Goal: Find specific page/section: Find specific page/section

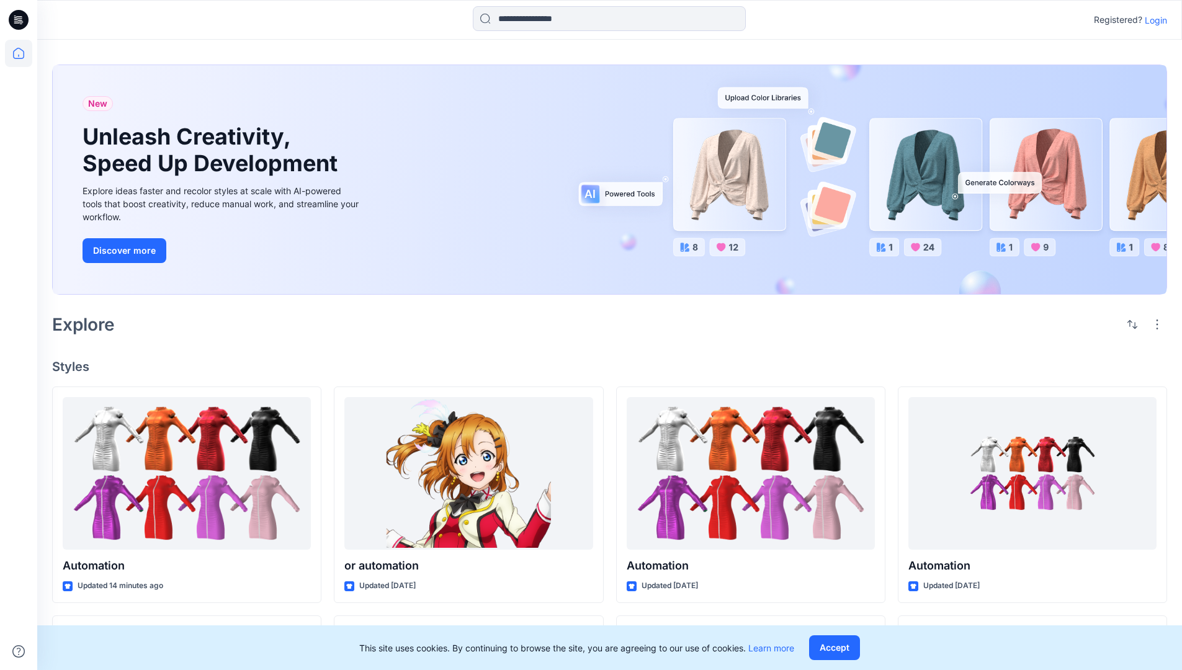
click at [1153, 20] on p "Login" at bounding box center [1156, 20] width 22 height 13
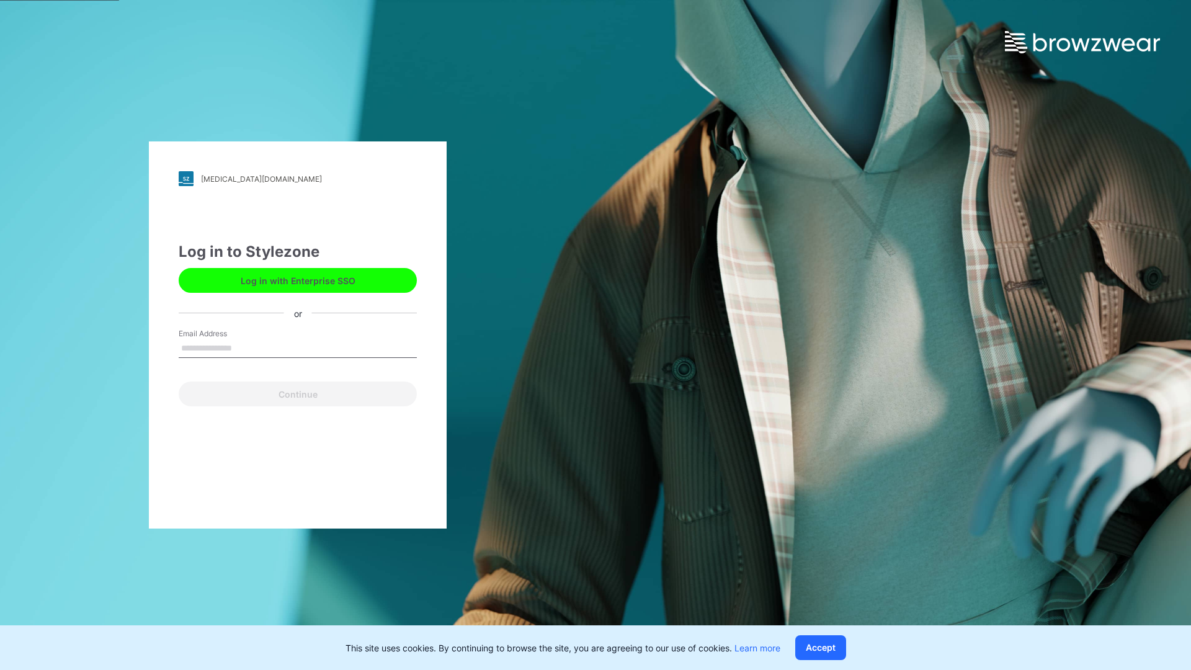
click at [245, 348] on input "Email Address" at bounding box center [298, 348] width 238 height 19
type input "**********"
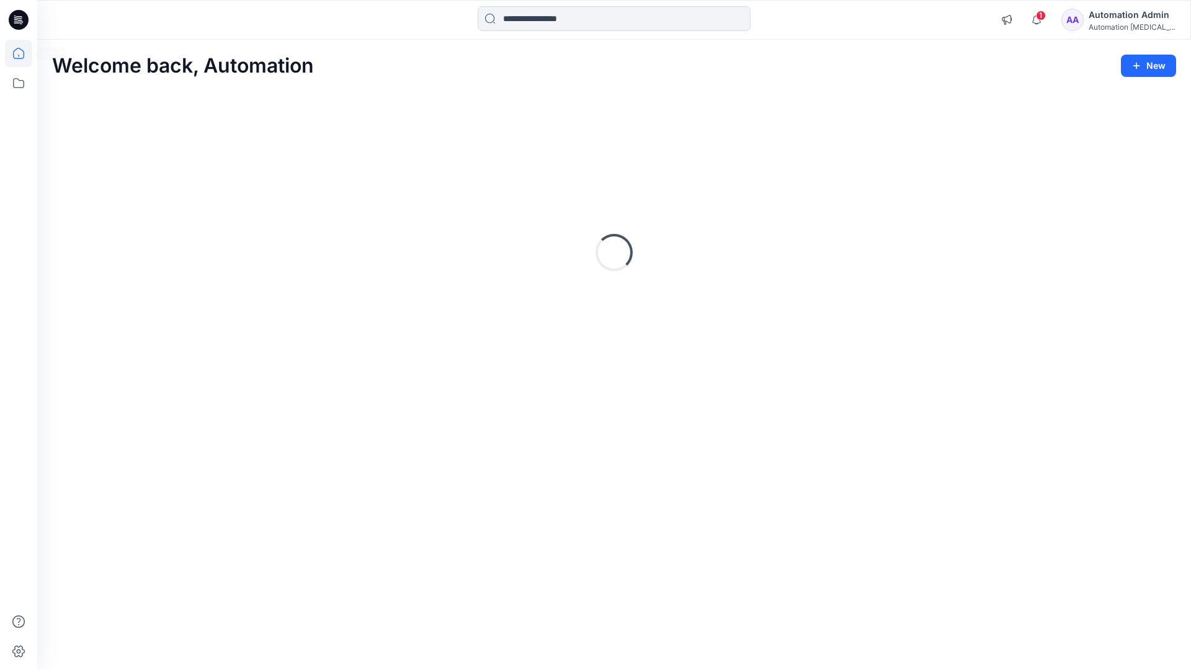
click at [24, 53] on icon at bounding box center [18, 53] width 11 height 11
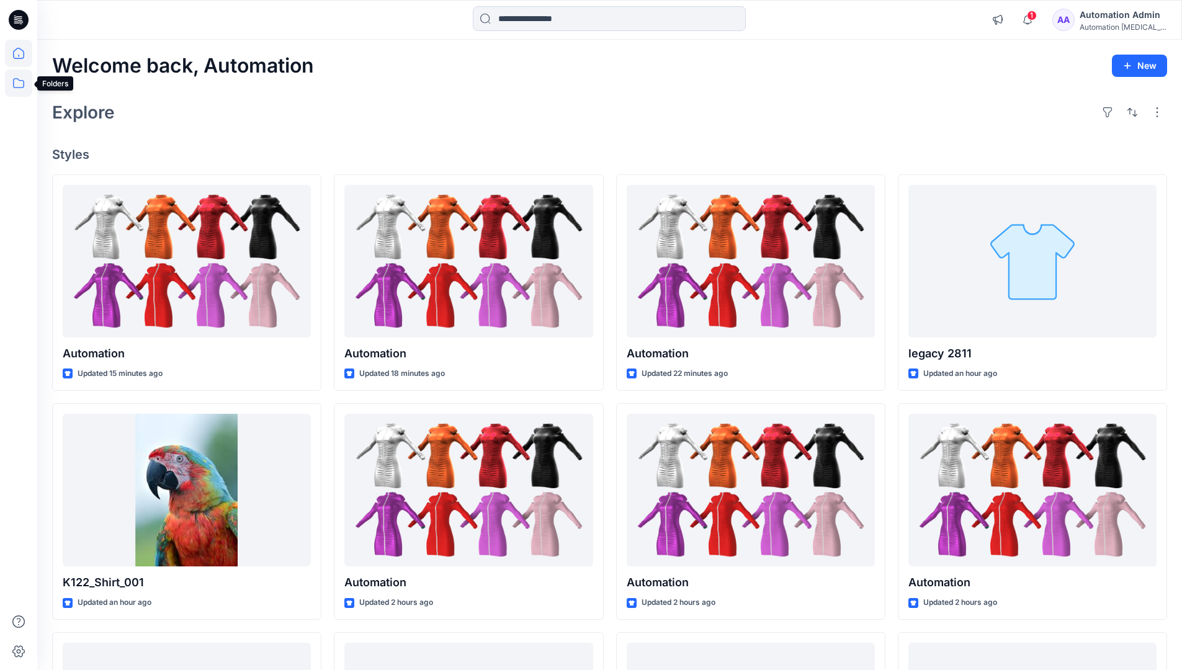
click at [19, 81] on icon at bounding box center [18, 83] width 11 height 10
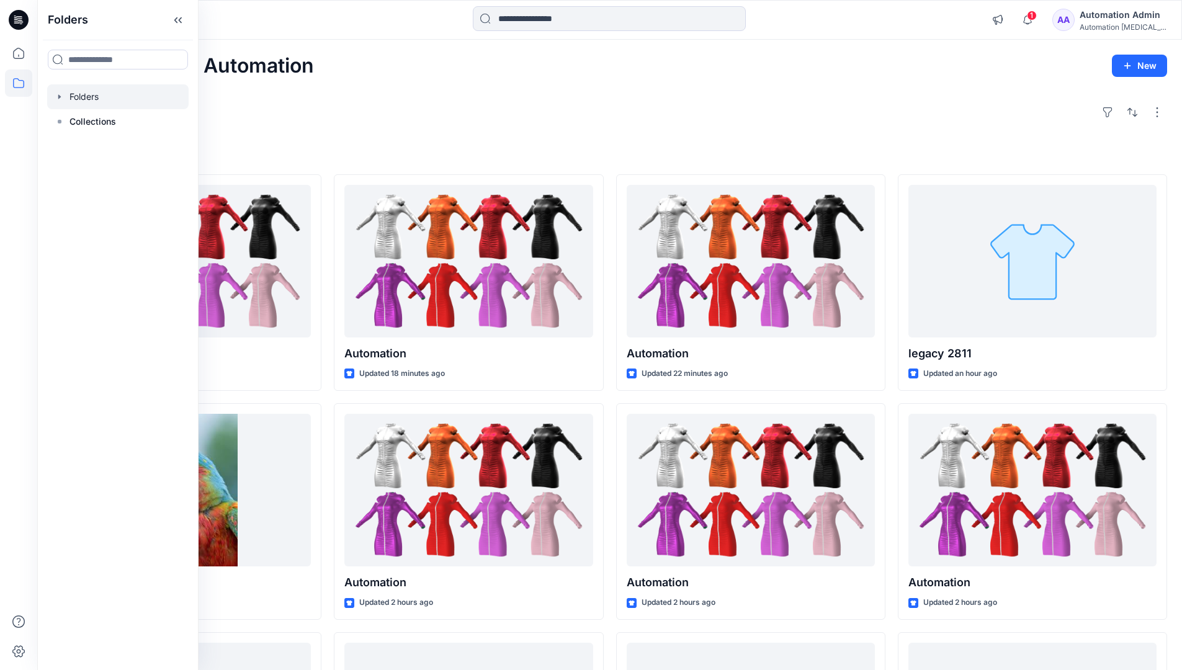
click at [91, 96] on div at bounding box center [117, 96] width 141 height 25
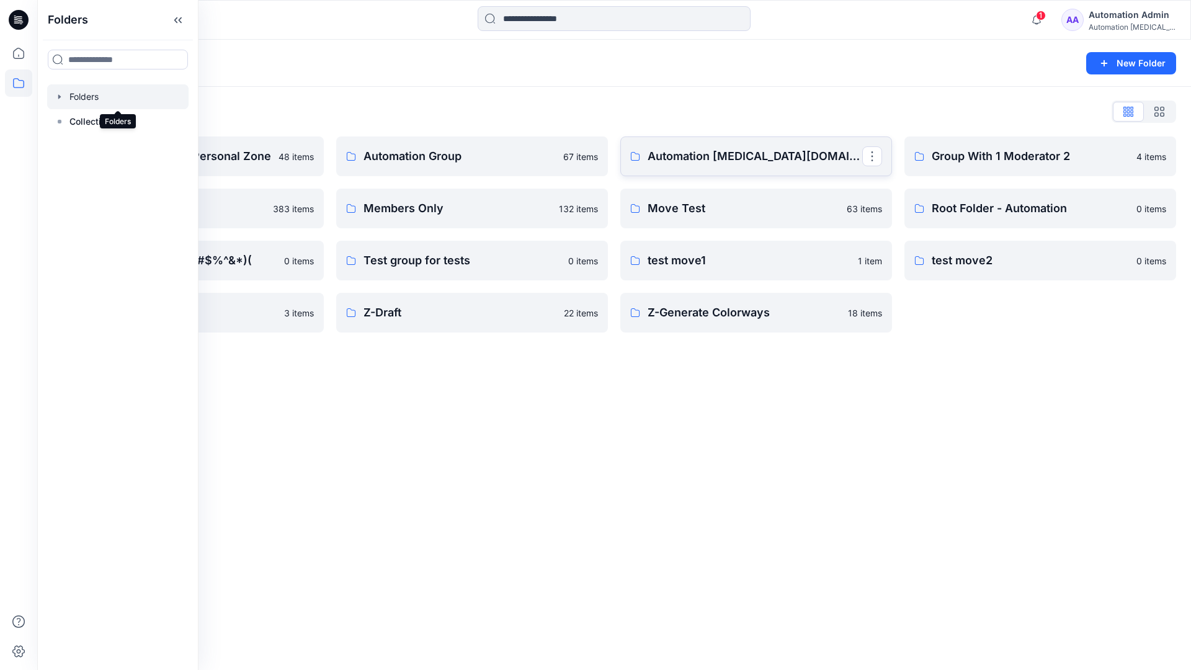
click at [712, 162] on p "Automation testim.io" at bounding box center [755, 156] width 215 height 17
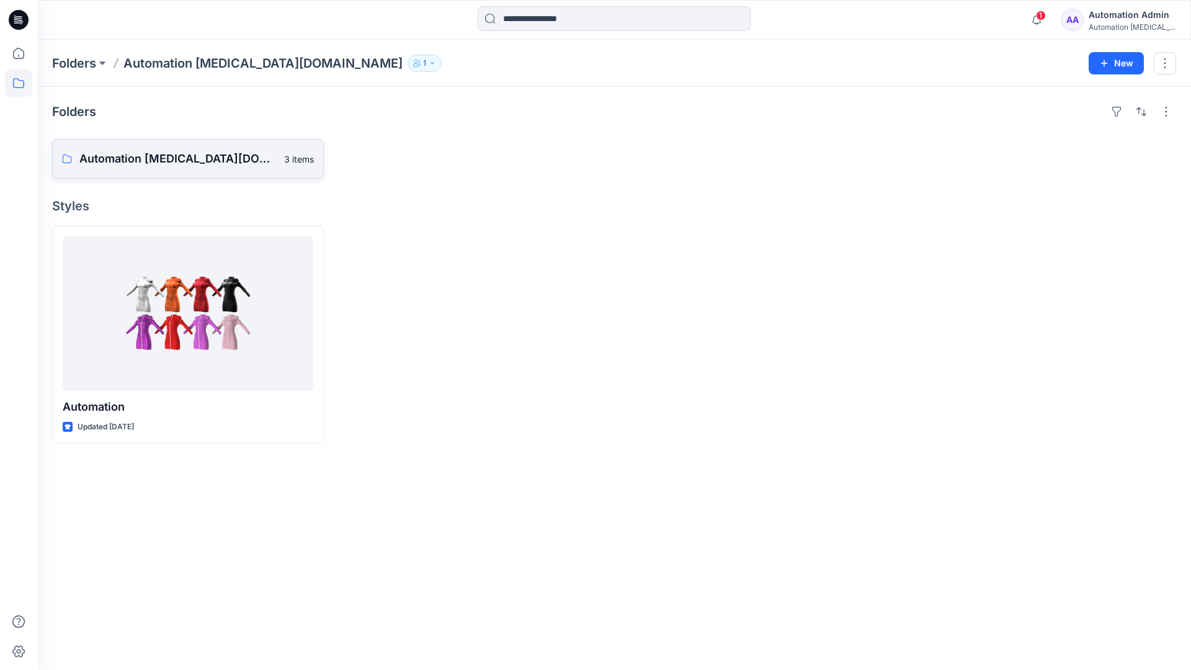
click at [175, 164] on p "Automation testim.io Board" at bounding box center [177, 158] width 197 height 17
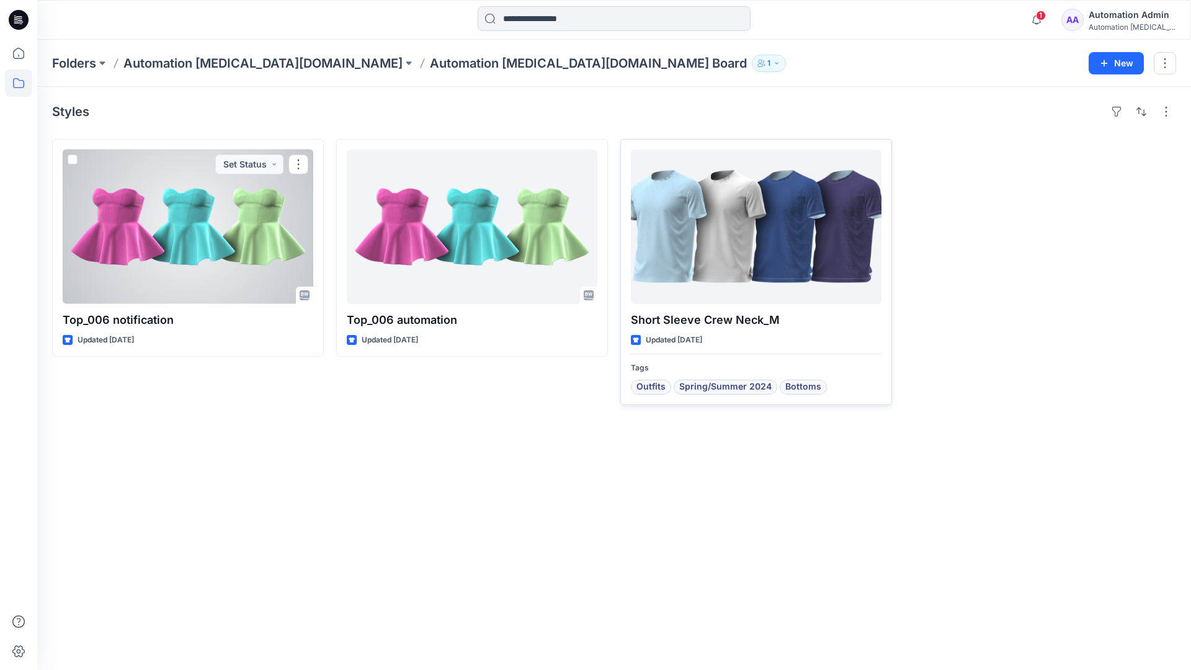
click at [710, 238] on div at bounding box center [756, 227] width 251 height 155
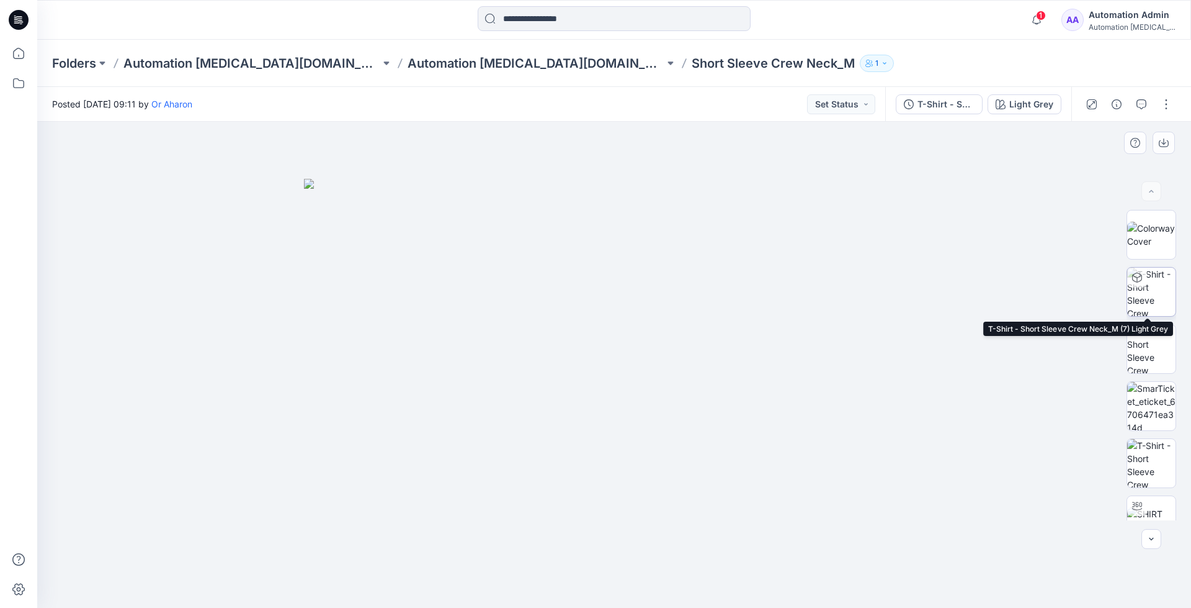
click at [1150, 294] on img at bounding box center [1152, 291] width 48 height 48
